Goal: Task Accomplishment & Management: Manage account settings

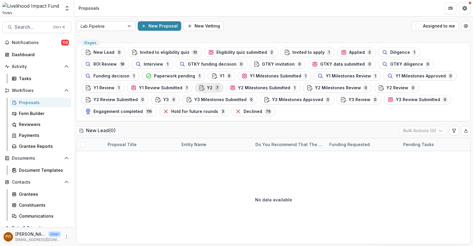
click at [199, 86] on div "Y2 7" at bounding box center [209, 87] width 21 height 6
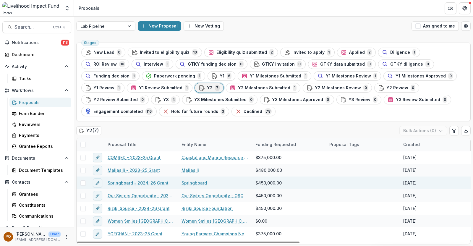
scroll to position [0, 0]
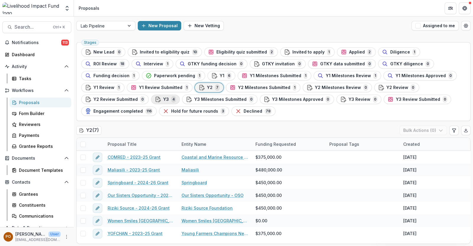
click at [155, 96] on div "Y3 4" at bounding box center [165, 99] width 21 height 6
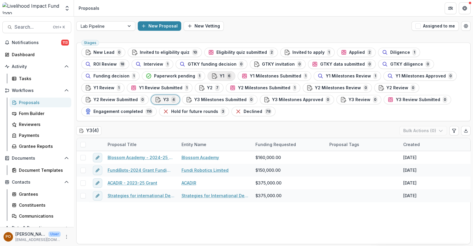
click at [219, 76] on span "Y1" at bounding box center [221, 76] width 5 height 5
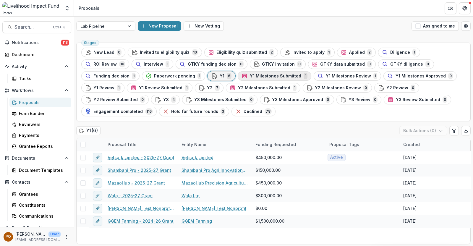
click at [250, 74] on span "Y1 Milestones Submitted" at bounding box center [275, 76] width 51 height 5
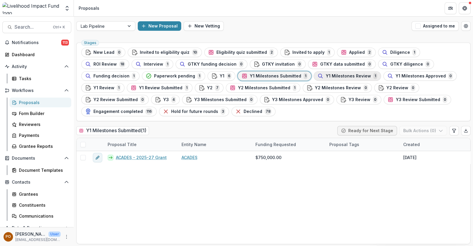
click at [326, 76] on span "Y1 Milestones Review" at bounding box center [348, 76] width 45 height 5
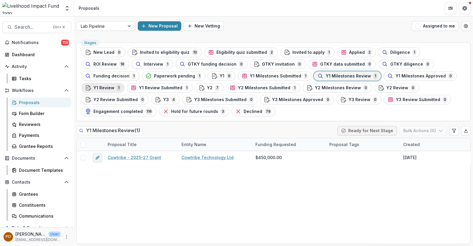
click at [114, 85] on span "Y1 Review" at bounding box center [103, 87] width 21 height 5
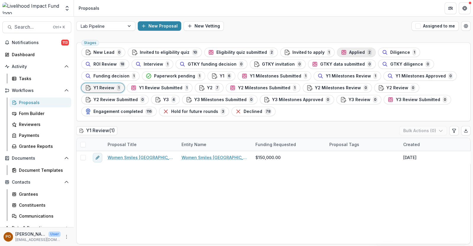
click at [349, 50] on span "Applied" at bounding box center [357, 52] width 16 height 5
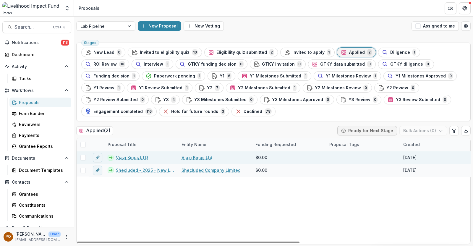
click at [134, 156] on link "Viazi Kings LTD" at bounding box center [132, 157] width 32 height 6
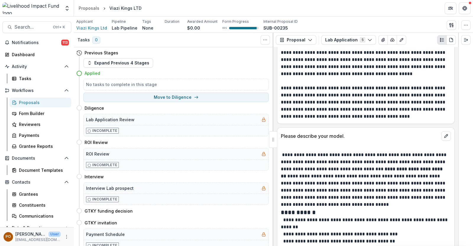
scroll to position [960, 0]
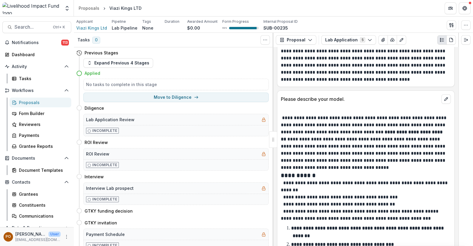
click at [315, 107] on p at bounding box center [366, 110] width 170 height 7
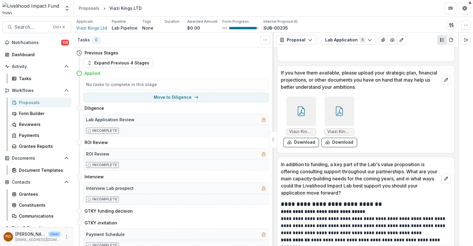
scroll to position [2585, 0]
